Goal: Task Accomplishment & Management: Manage account settings

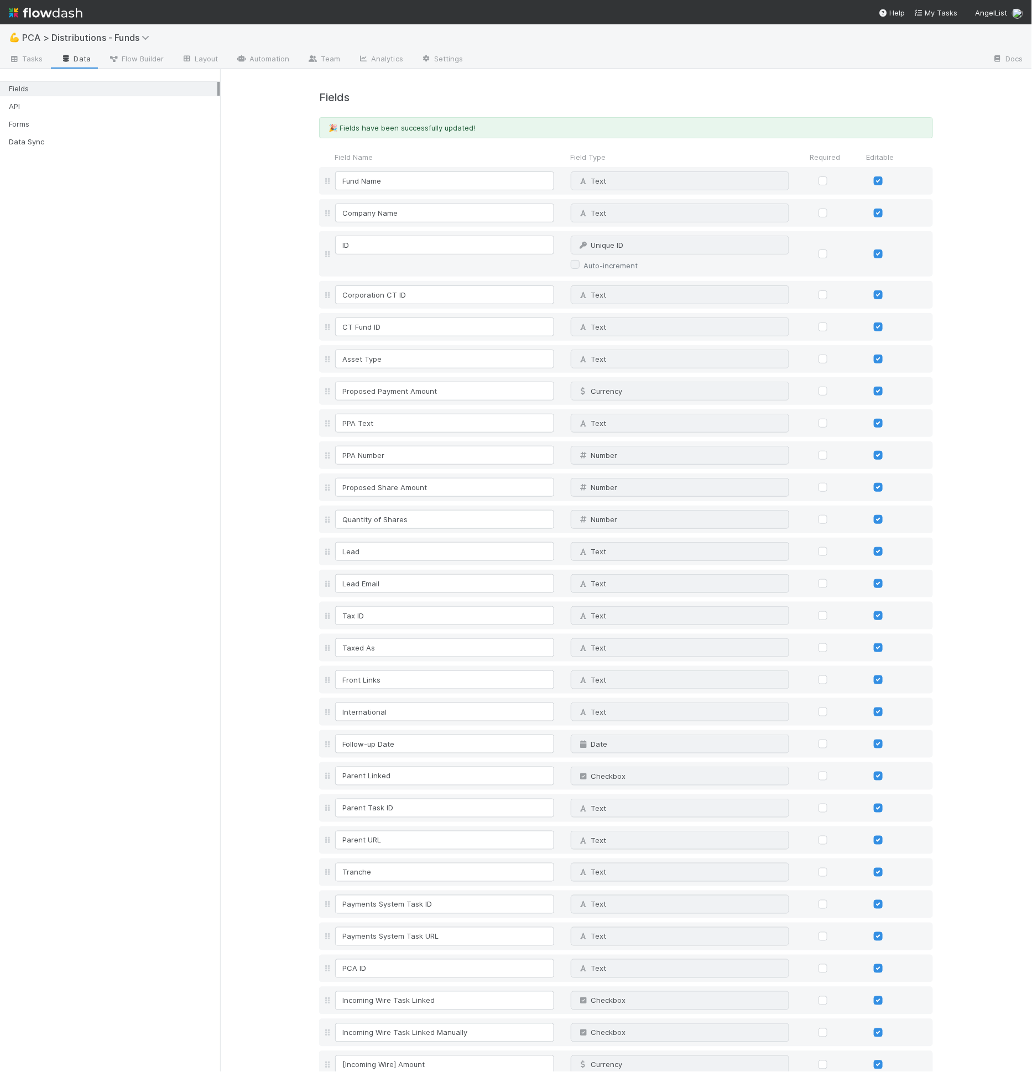
scroll to position [1813, 0]
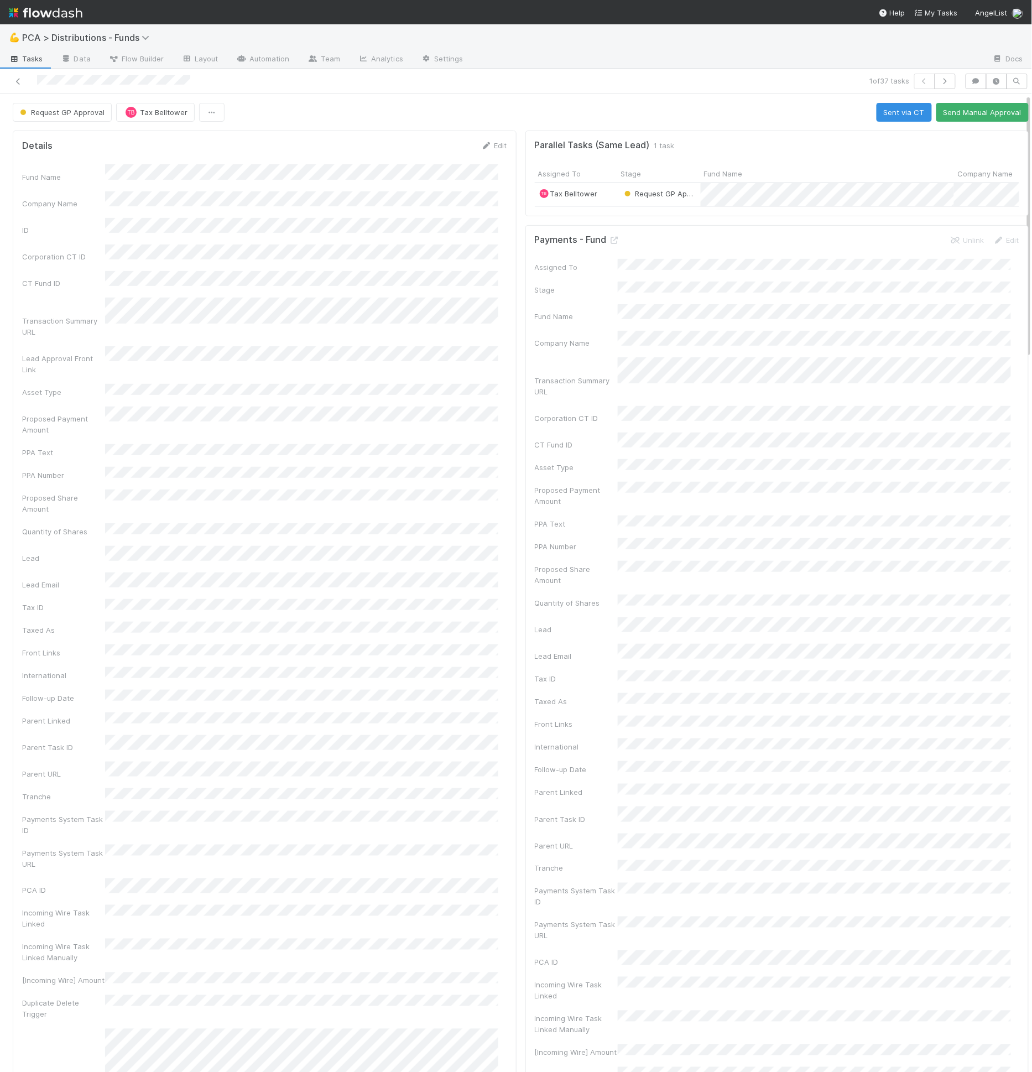
click at [285, 143] on div "Details Edit" at bounding box center [264, 145] width 485 height 11
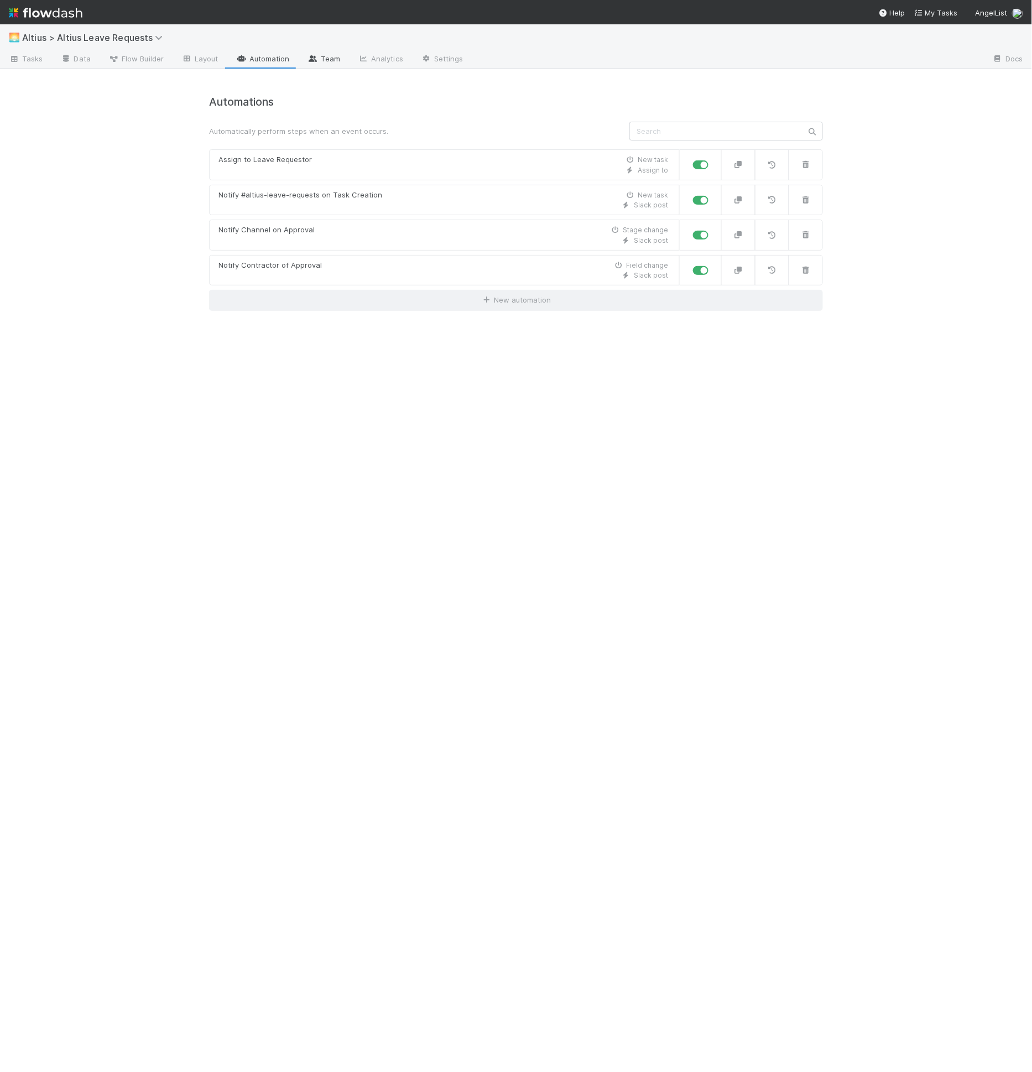
click at [343, 57] on link "Team" at bounding box center [324, 60] width 50 height 18
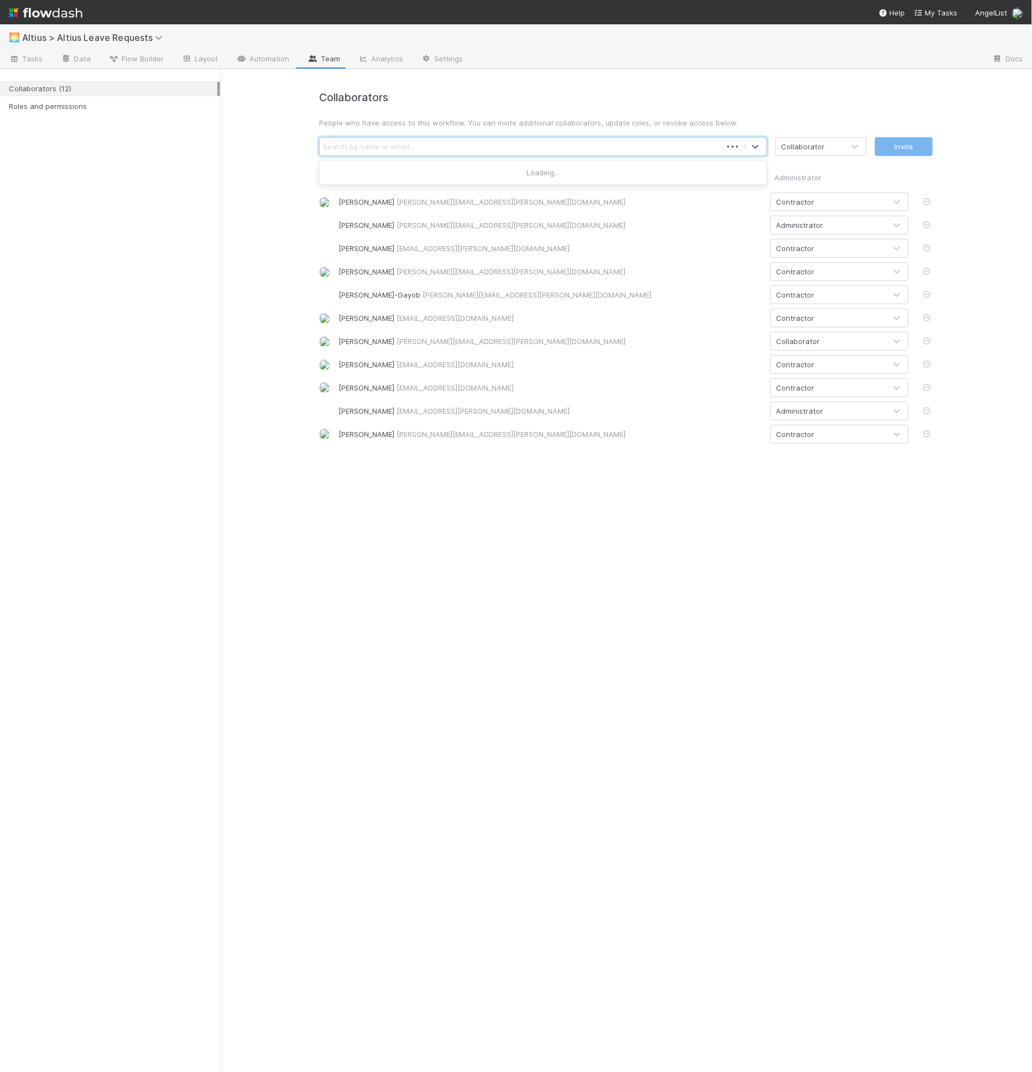
click at [403, 145] on div "Search by name or email..." at bounding box center [368, 146] width 91 height 11
type input "nov"
type input "m"
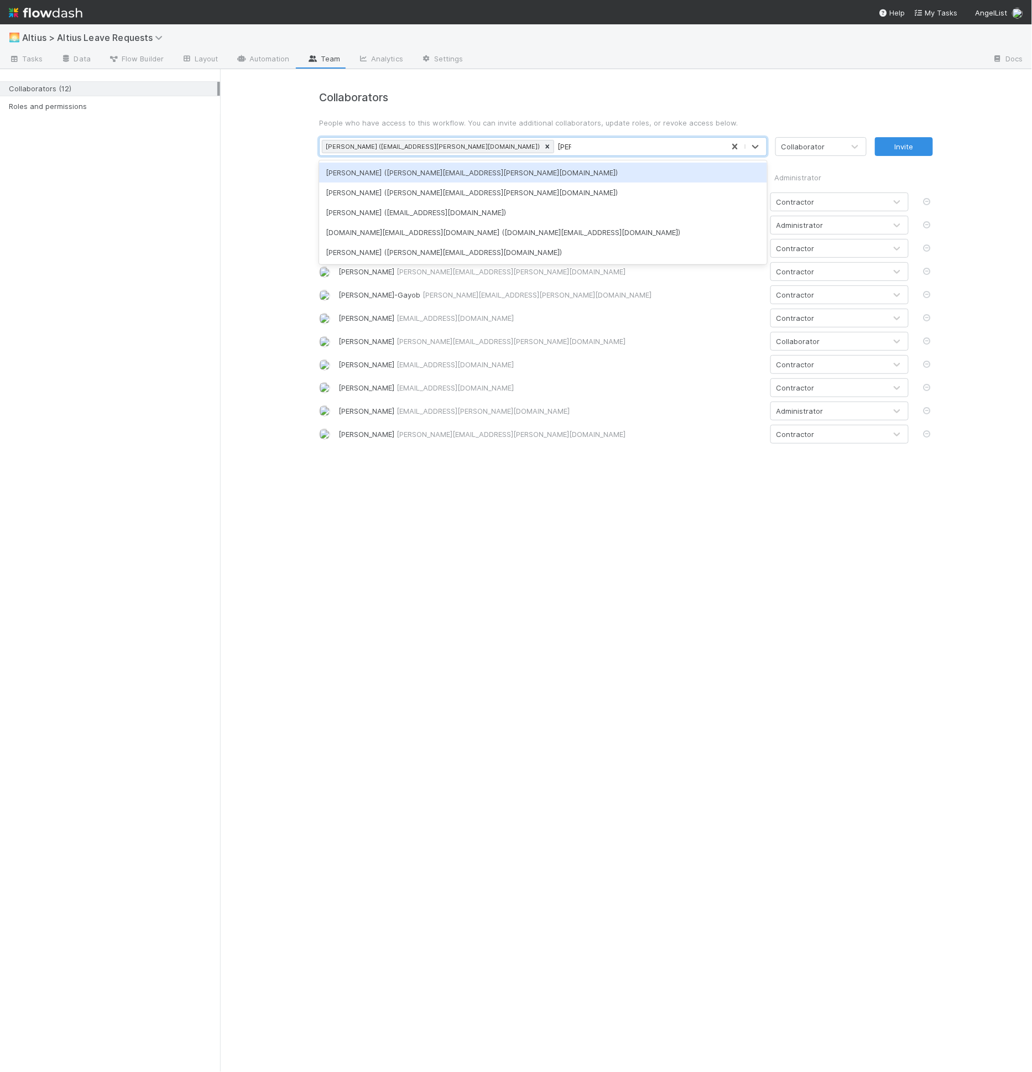
type input "william"
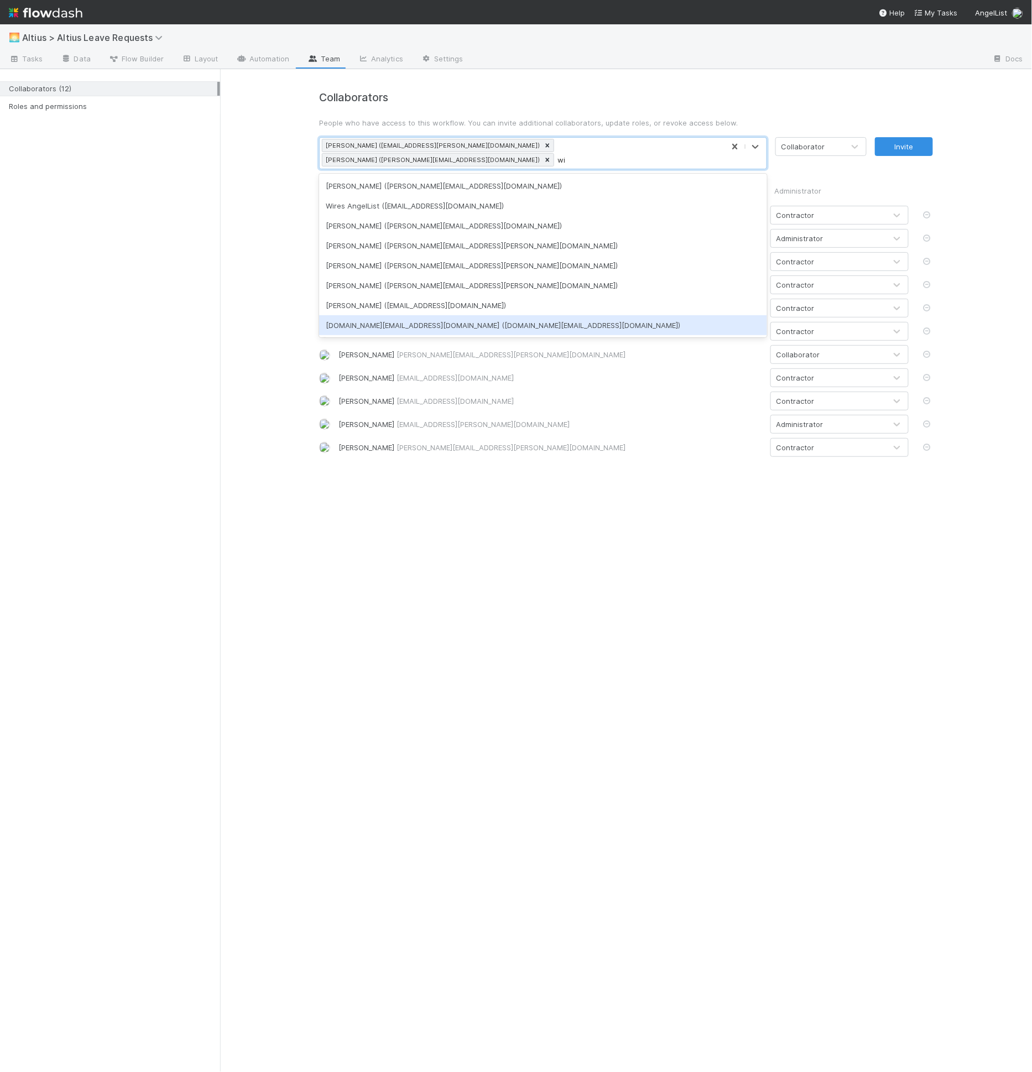
type input "w"
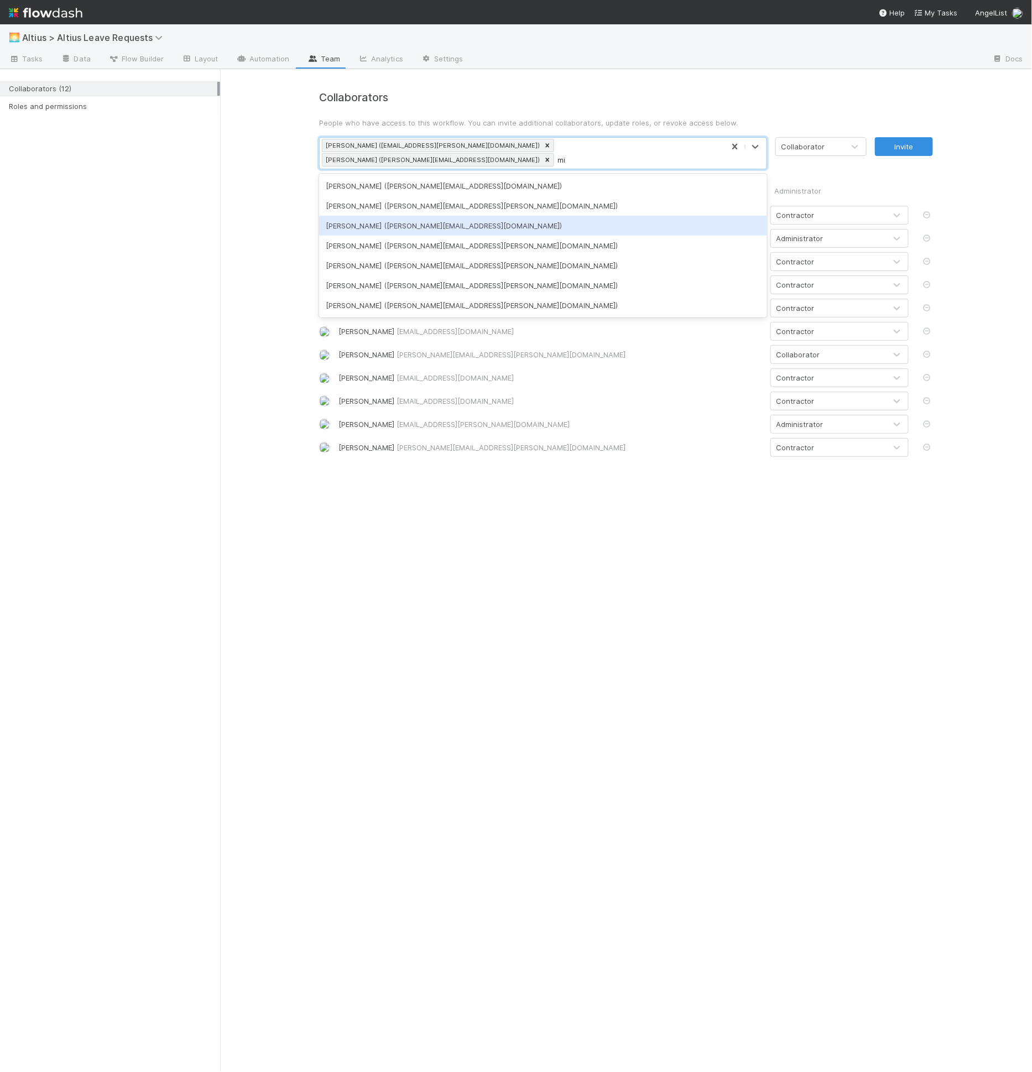
type input "m"
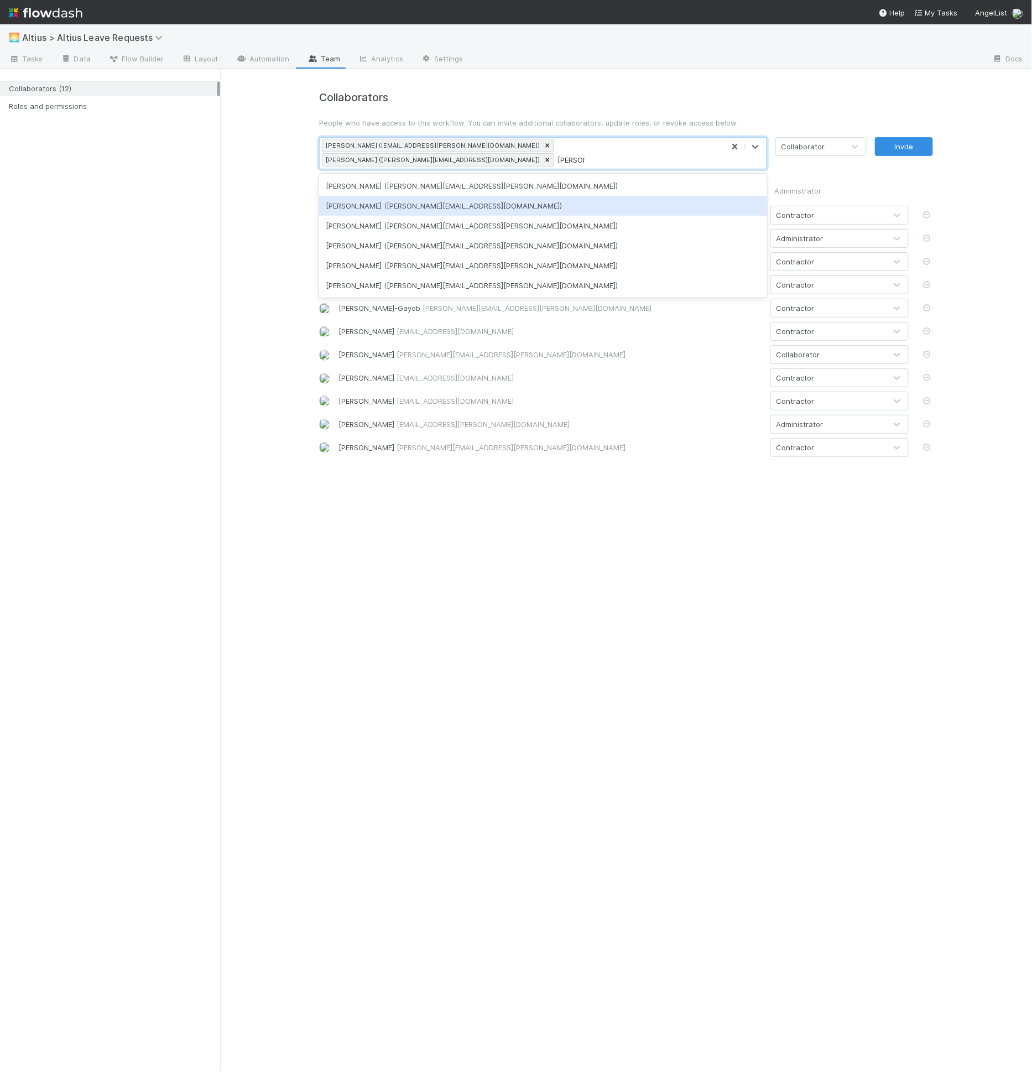
type input "michael"
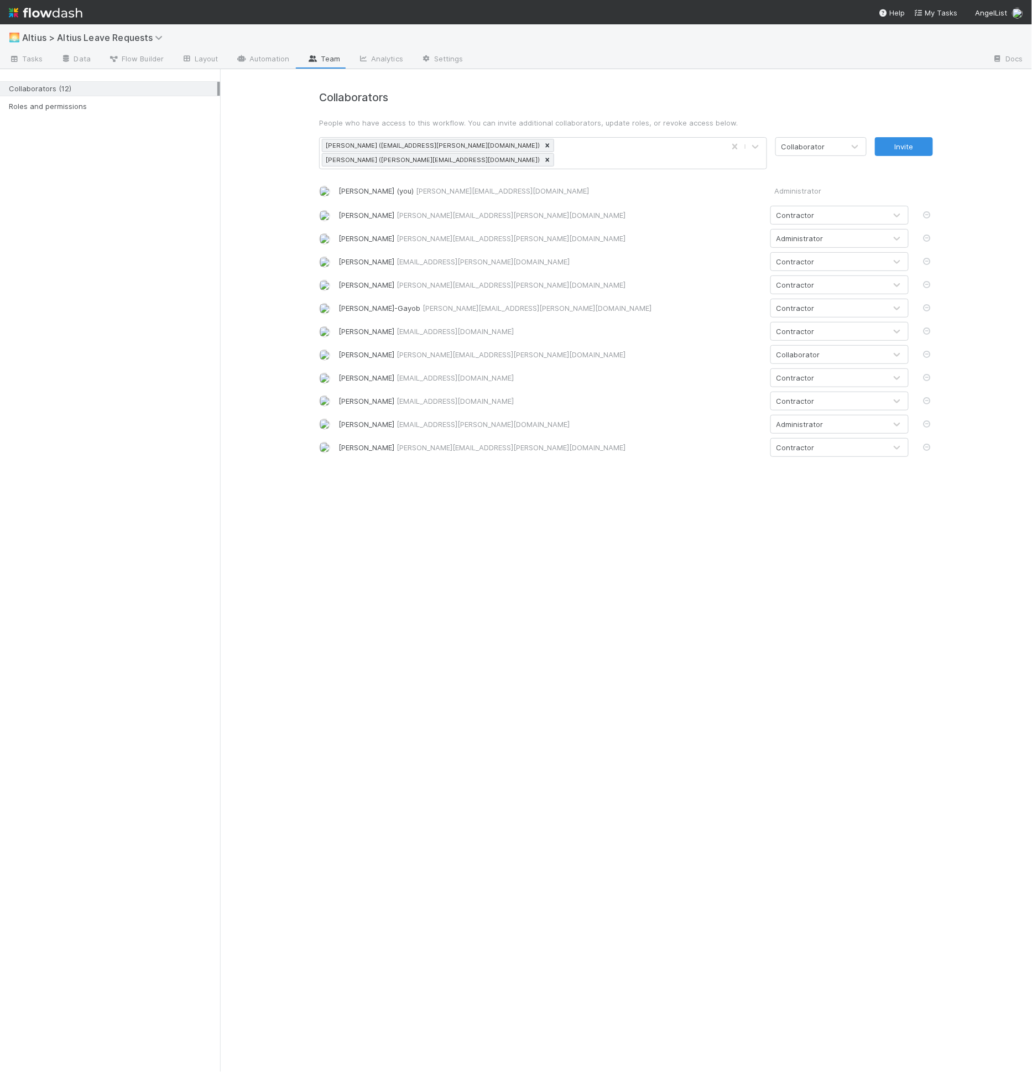
click at [261, 210] on div "Collaborators People who have access to this workflow. You can invite additiona…" at bounding box center [626, 269] width 812 height 401
click at [701, 152] on div "Novia Bautista (novia.bautista@belltowerfunds.com) William Axalan VI (william.a…" at bounding box center [522, 153] width 404 height 31
type input "brendo"
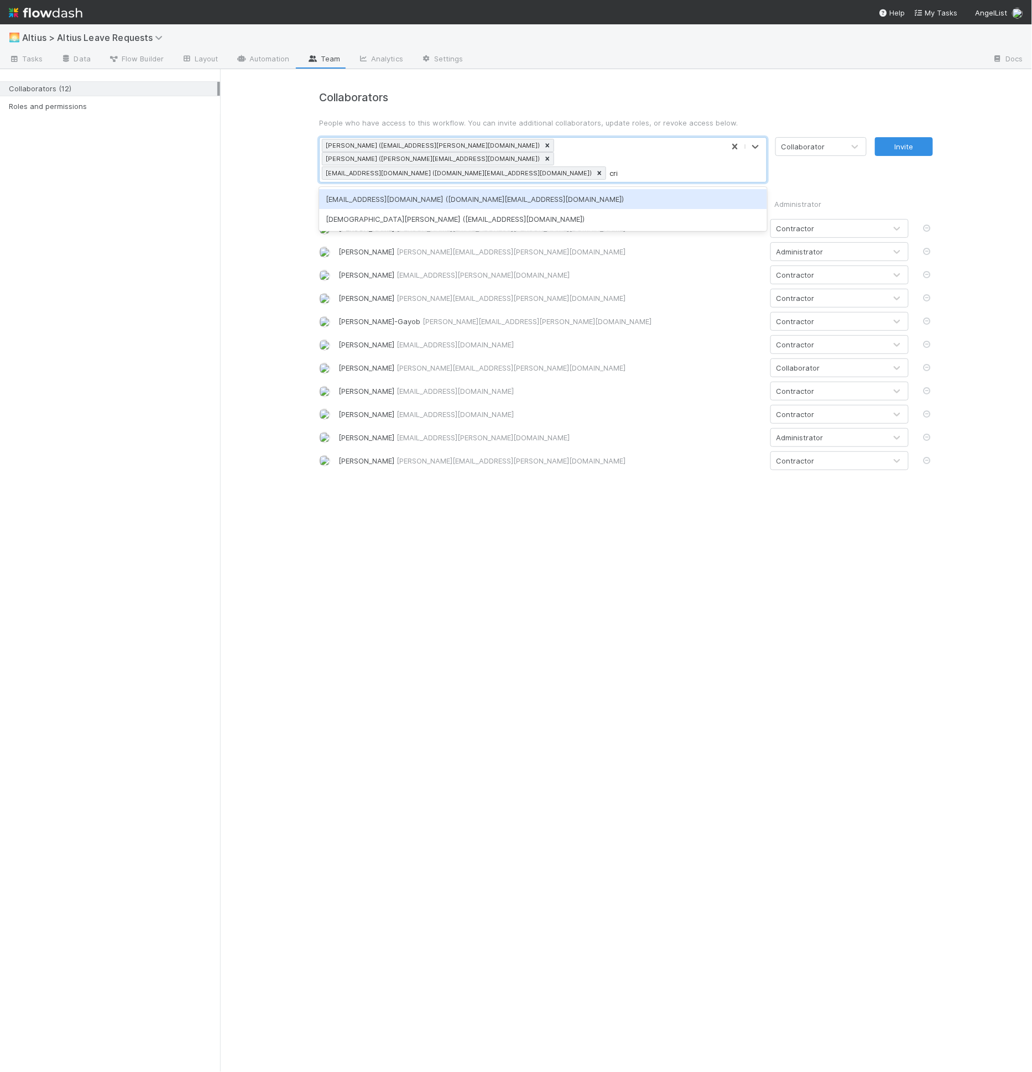
type input "cris"
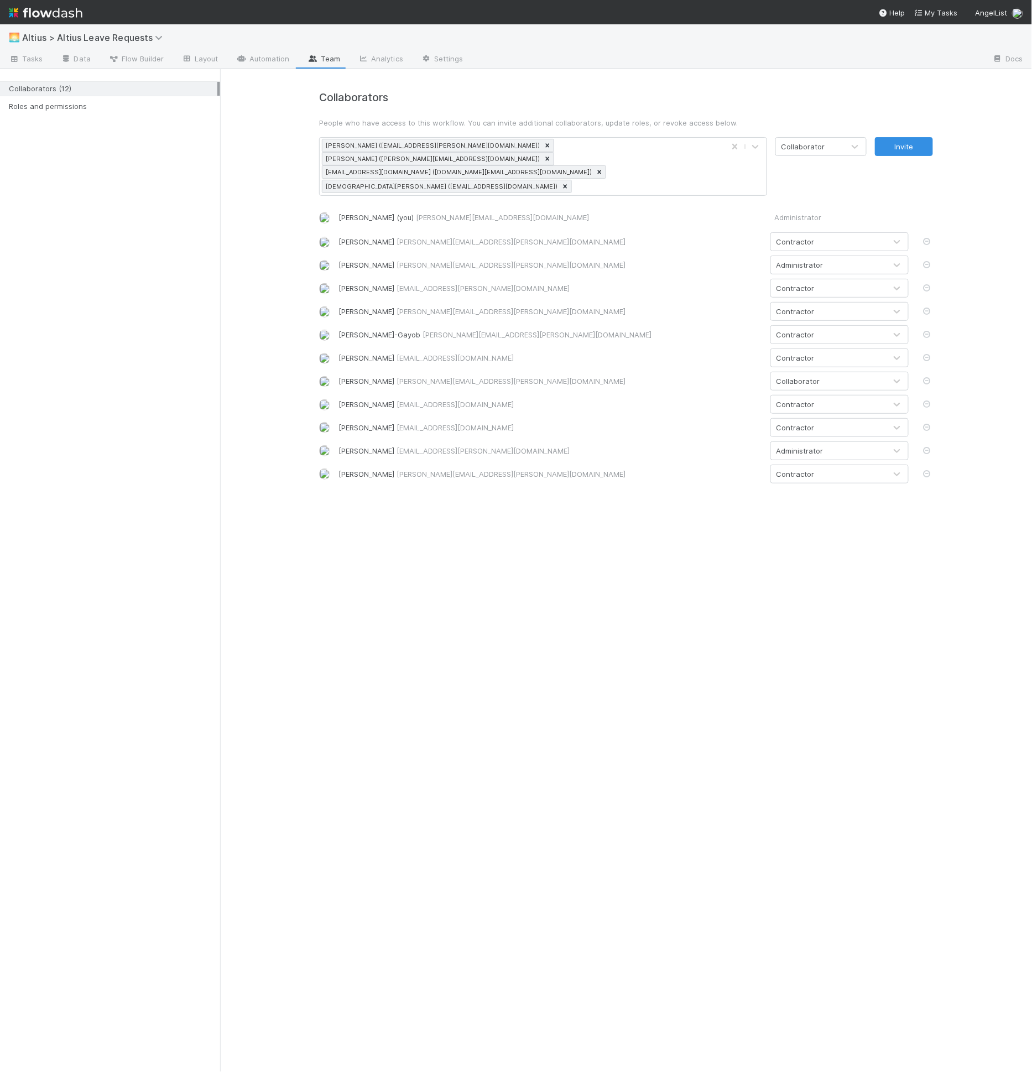
click at [813, 162] on div "Collaborator" at bounding box center [825, 166] width 100 height 59
click at [815, 148] on div "Collaborator" at bounding box center [804, 146] width 44 height 11
click at [812, 195] on div "Contractor" at bounding box center [820, 193] width 91 height 20
click at [908, 149] on button "Invite" at bounding box center [904, 146] width 58 height 19
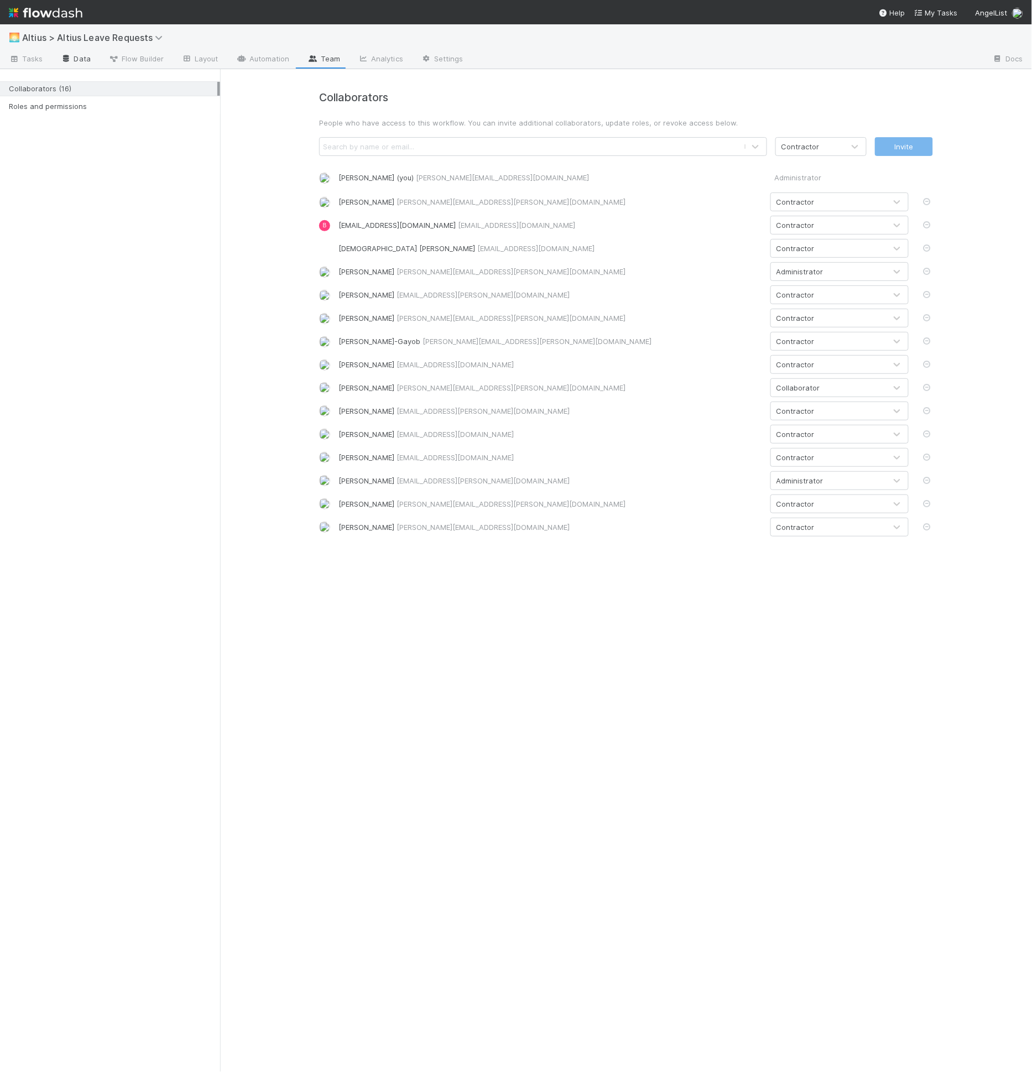
click at [96, 58] on link "Data" at bounding box center [76, 60] width 48 height 18
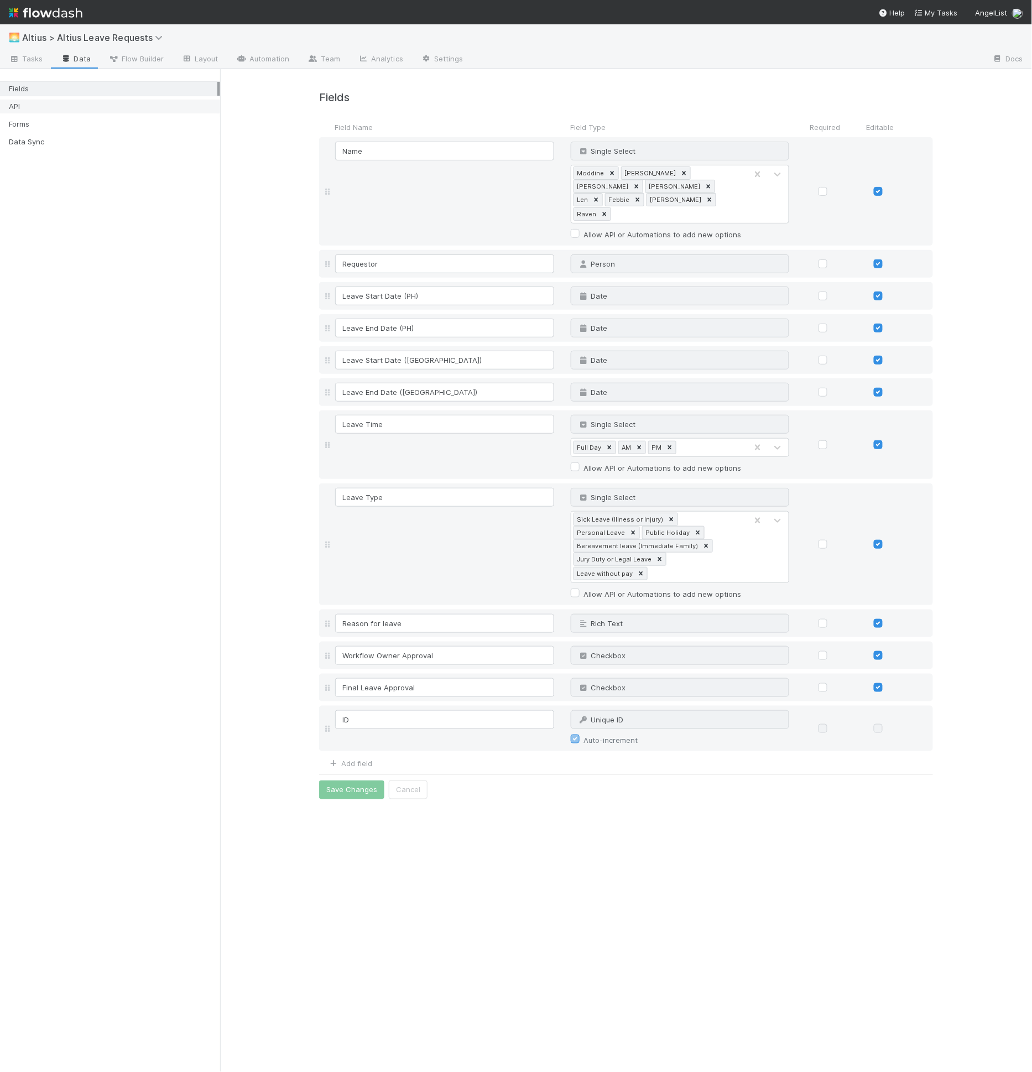
click at [88, 110] on div "API" at bounding box center [113, 107] width 209 height 14
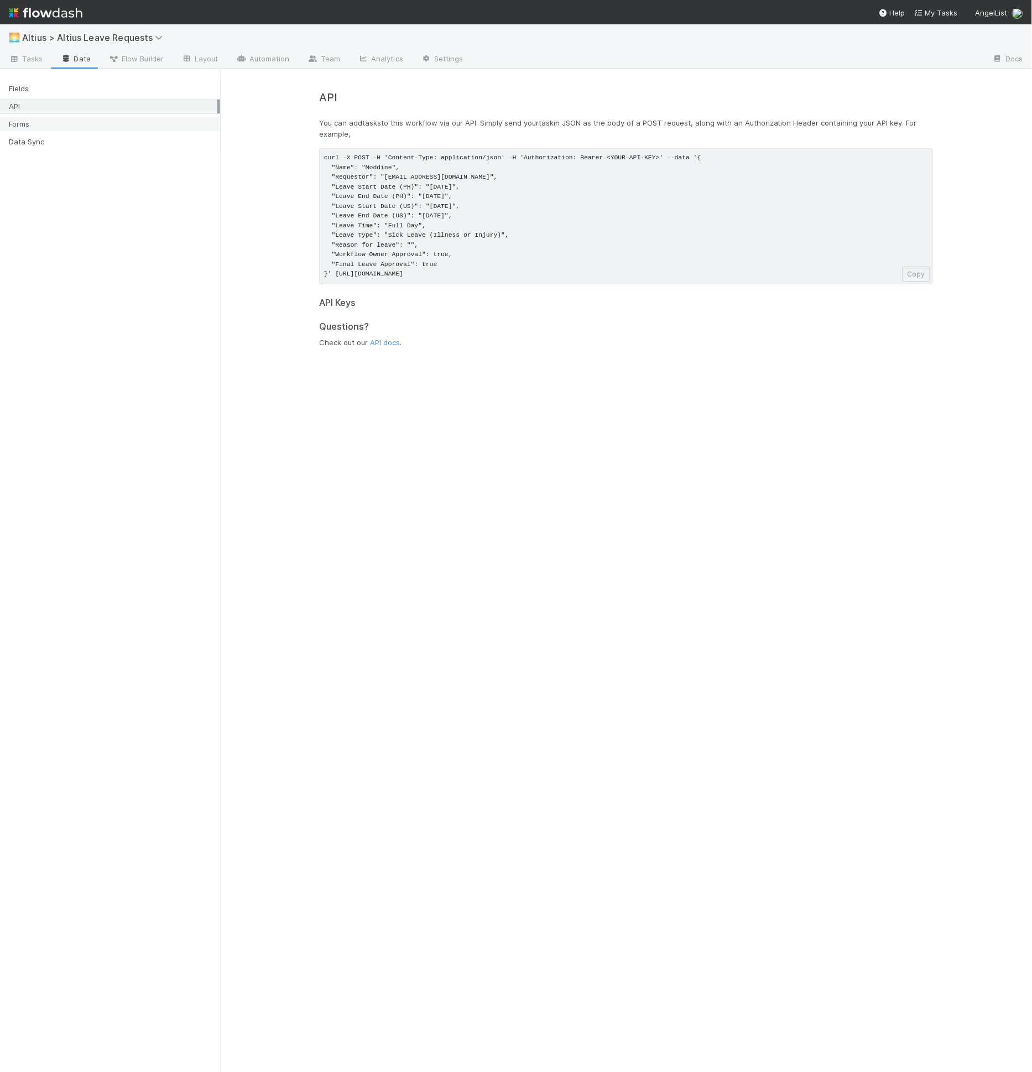
click at [87, 117] on div "Forms" at bounding box center [113, 124] width 209 height 14
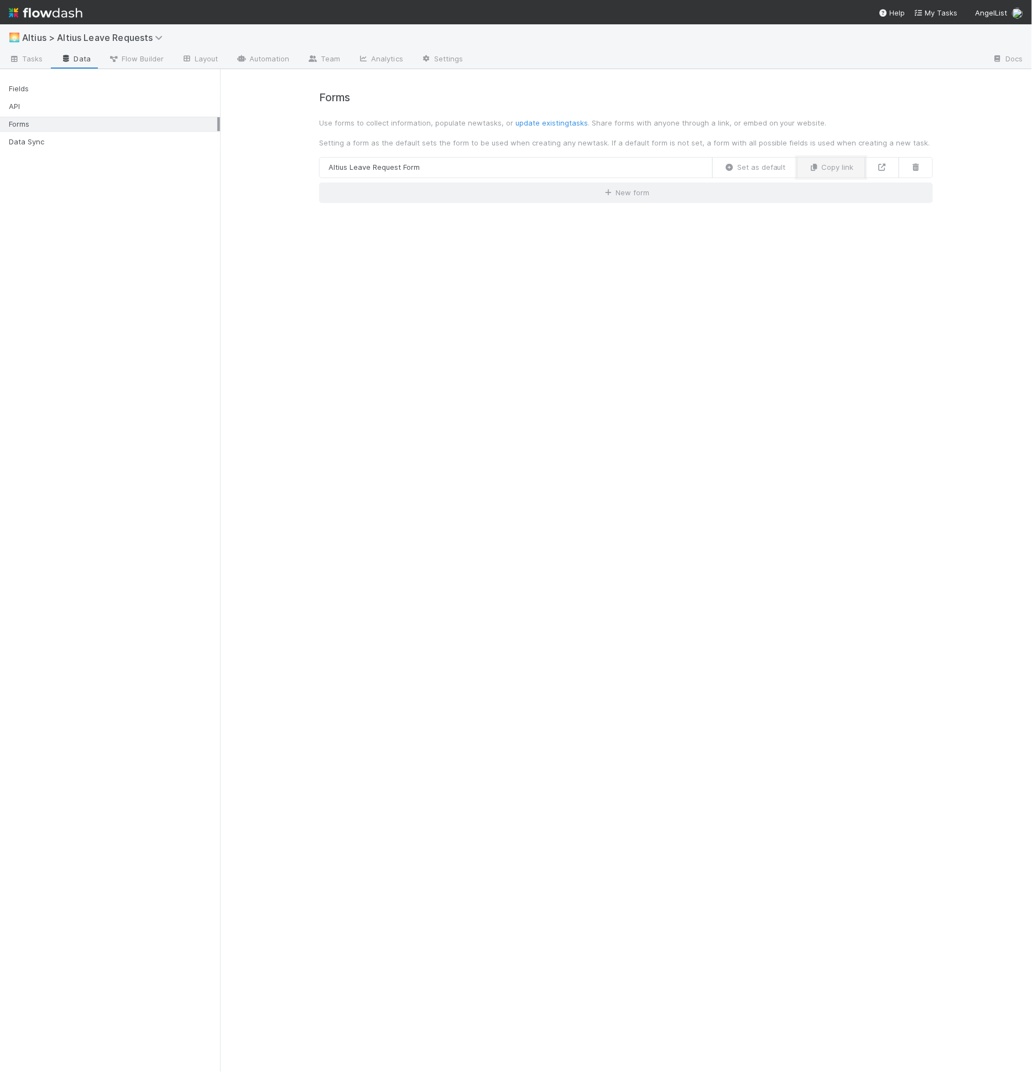
click at [843, 174] on button "Copy link" at bounding box center [831, 167] width 69 height 21
click at [504, 158] on link "Altius Leave Request Form" at bounding box center [516, 167] width 394 height 21
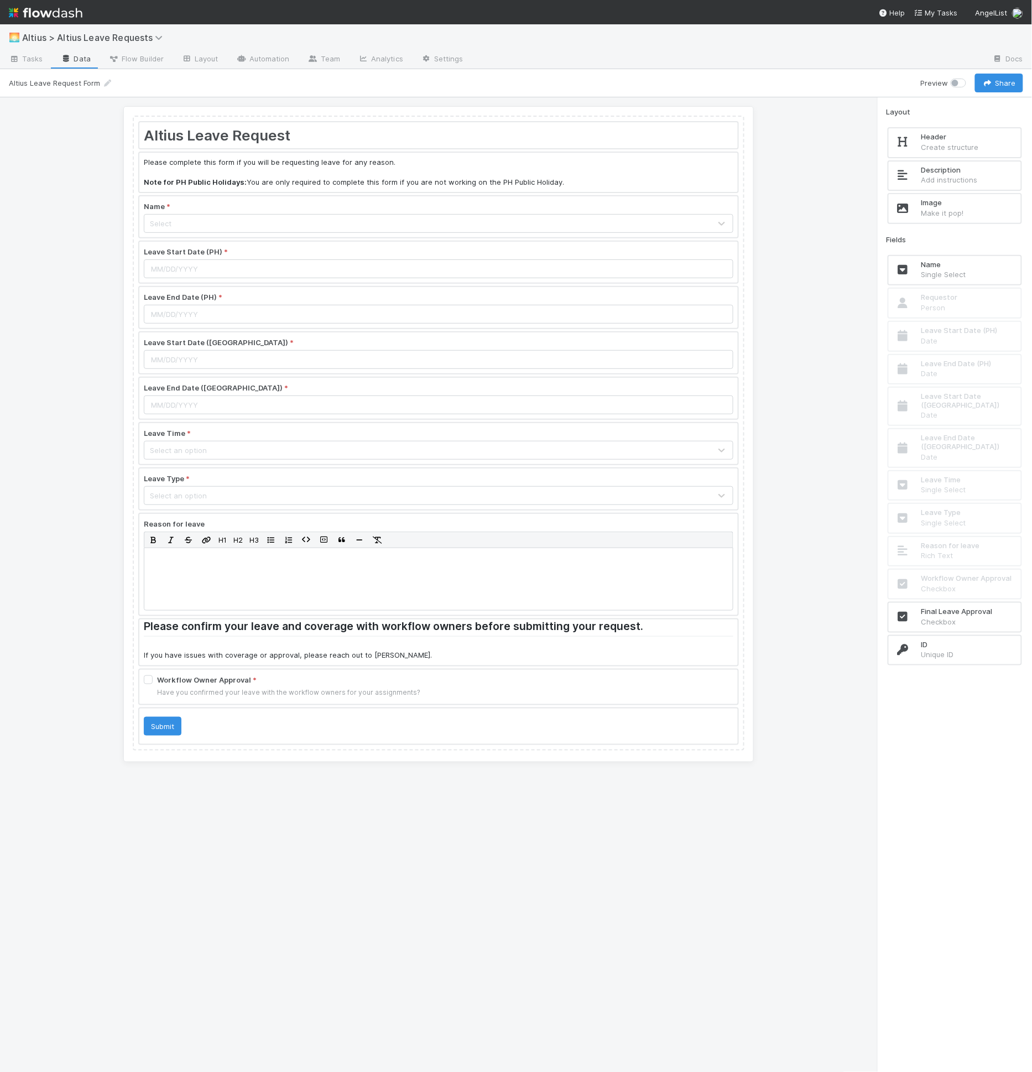
click at [285, 211] on div at bounding box center [438, 216] width 598 height 41
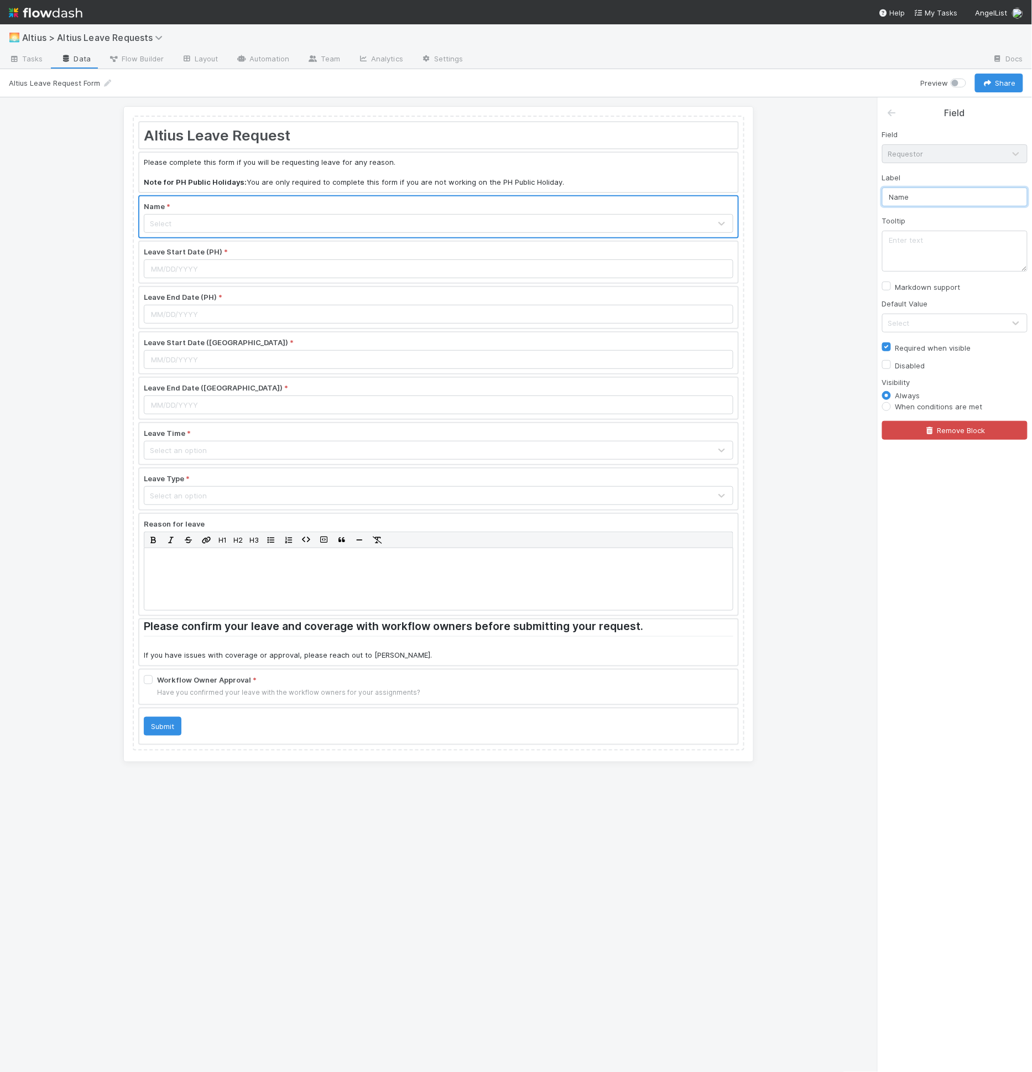
click at [892, 195] on input "Name" at bounding box center [954, 197] width 145 height 19
type input "Your Name"
click at [202, 82] on button "Save Changes" at bounding box center [196, 83] width 70 height 19
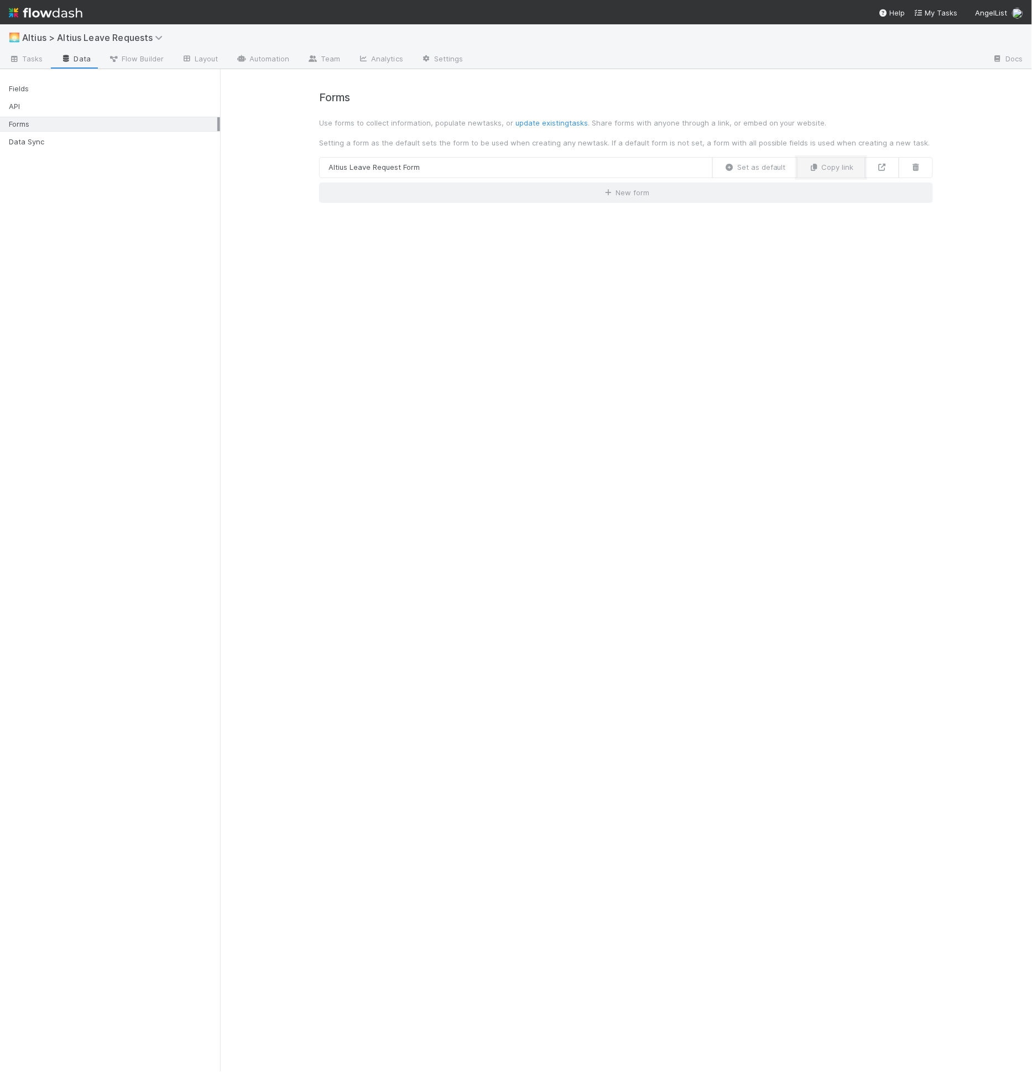
click at [852, 169] on button "Copy link" at bounding box center [831, 167] width 69 height 21
click at [471, 159] on link "Altius Leave Request Form" at bounding box center [516, 167] width 394 height 21
